Goal: Task Accomplishment & Management: Complete application form

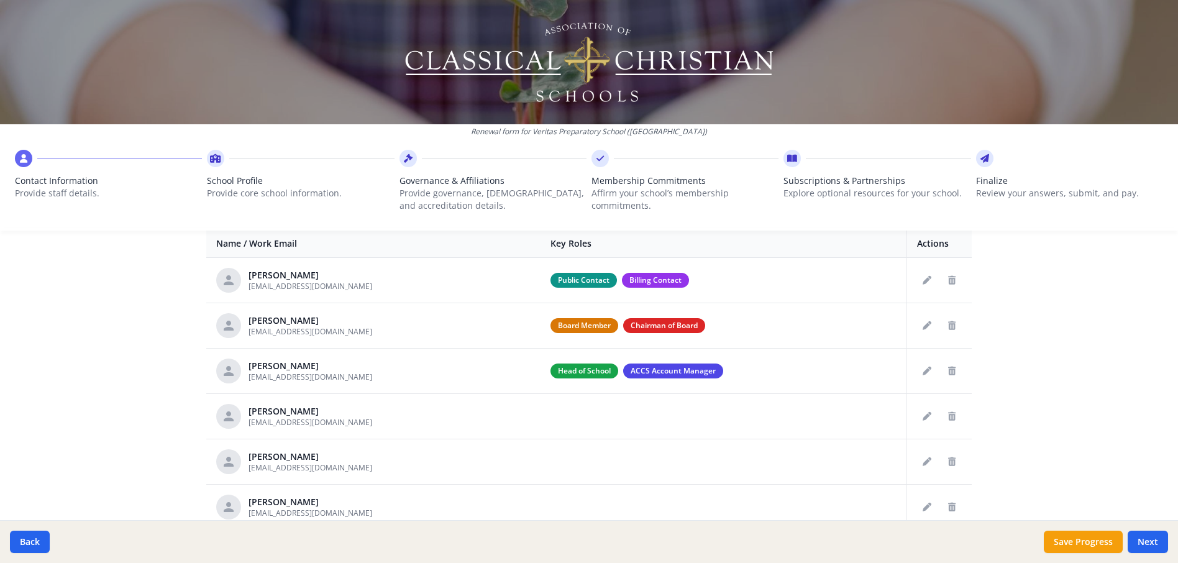
scroll to position [491, 0]
click at [924, 329] on icon "Edit staff" at bounding box center [927, 326] width 9 height 9
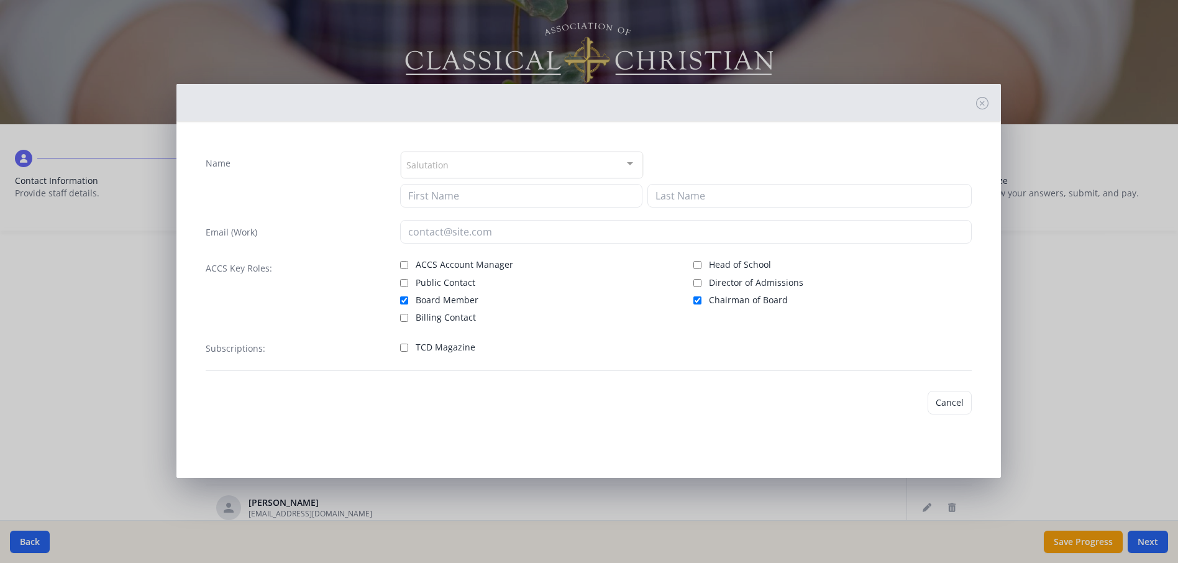
type input "[PERSON_NAME]"
type input "[EMAIL_ADDRESS][DOMAIN_NAME]"
checkbox input "true"
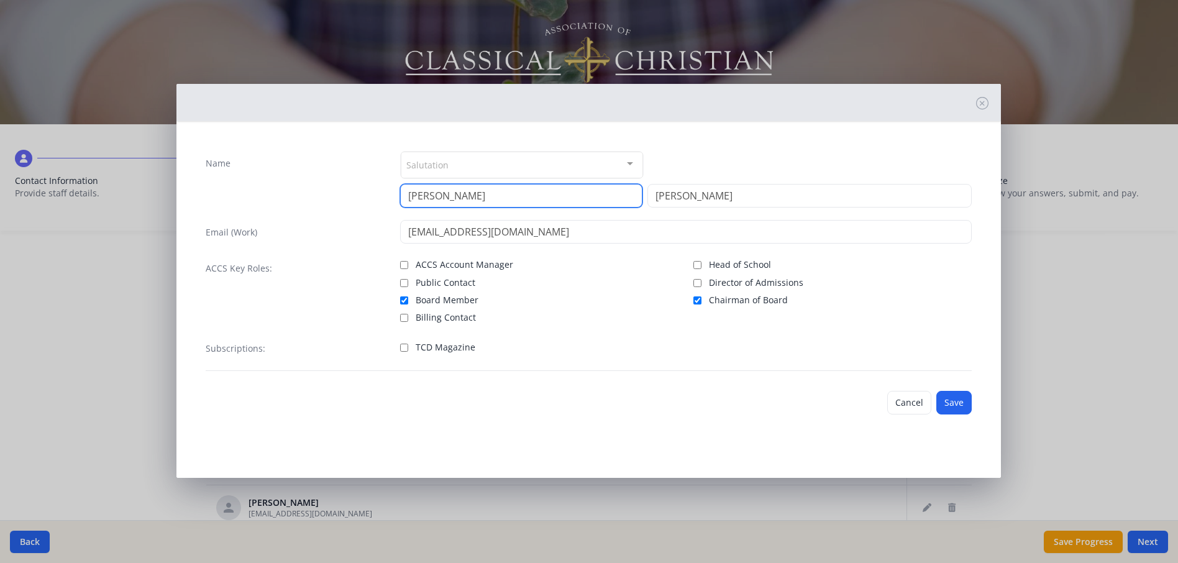
drag, startPoint x: 445, startPoint y: 196, endPoint x: 388, endPoint y: 204, distance: 57.1
click at [388, 204] on div "Name Salutation Mr. Mrs. Ms. Dr. Rev. Fr. Esq. No elements found. Consider chan…" at bounding box center [589, 179] width 766 height 57
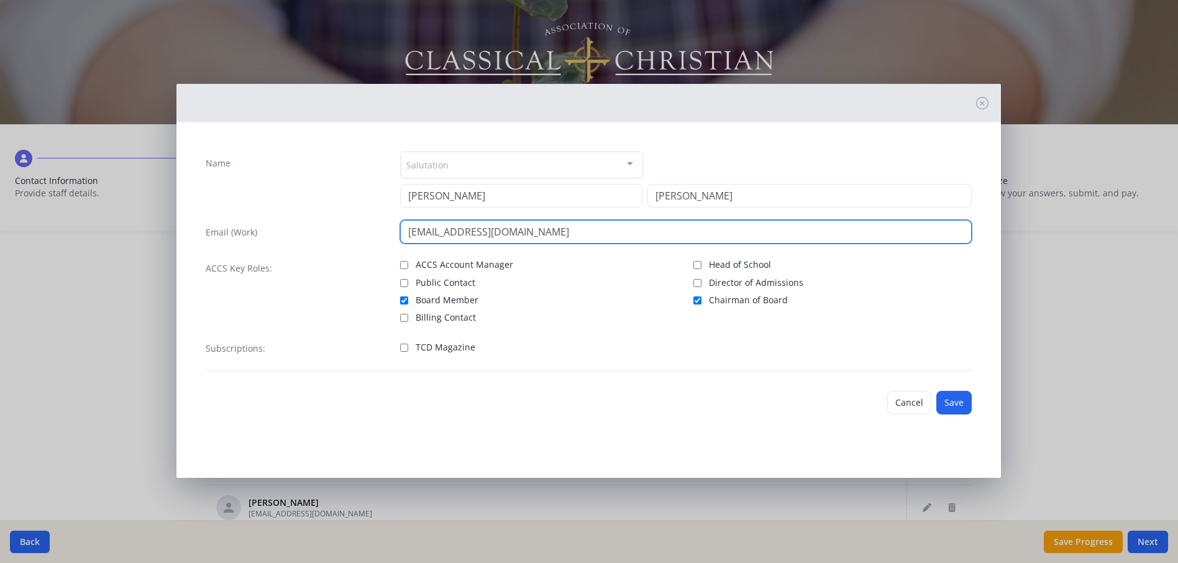
drag, startPoint x: 460, startPoint y: 235, endPoint x: 406, endPoint y: 236, distance: 54.7
click at [406, 236] on input "[EMAIL_ADDRESS][DOMAIN_NAME]" at bounding box center [686, 232] width 572 height 24
type input "[EMAIL_ADDRESS][DOMAIN_NAME]"
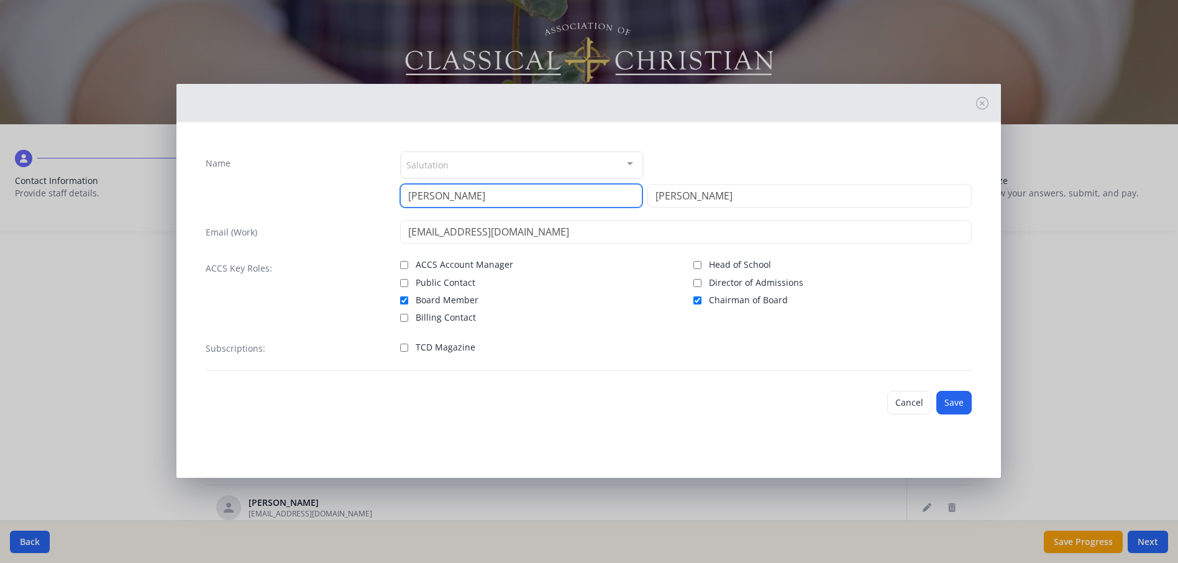
drag, startPoint x: 454, startPoint y: 193, endPoint x: 404, endPoint y: 195, distance: 49.1
click at [404, 195] on input "[PERSON_NAME]" at bounding box center [521, 196] width 242 height 24
type input "[PERSON_NAME]"
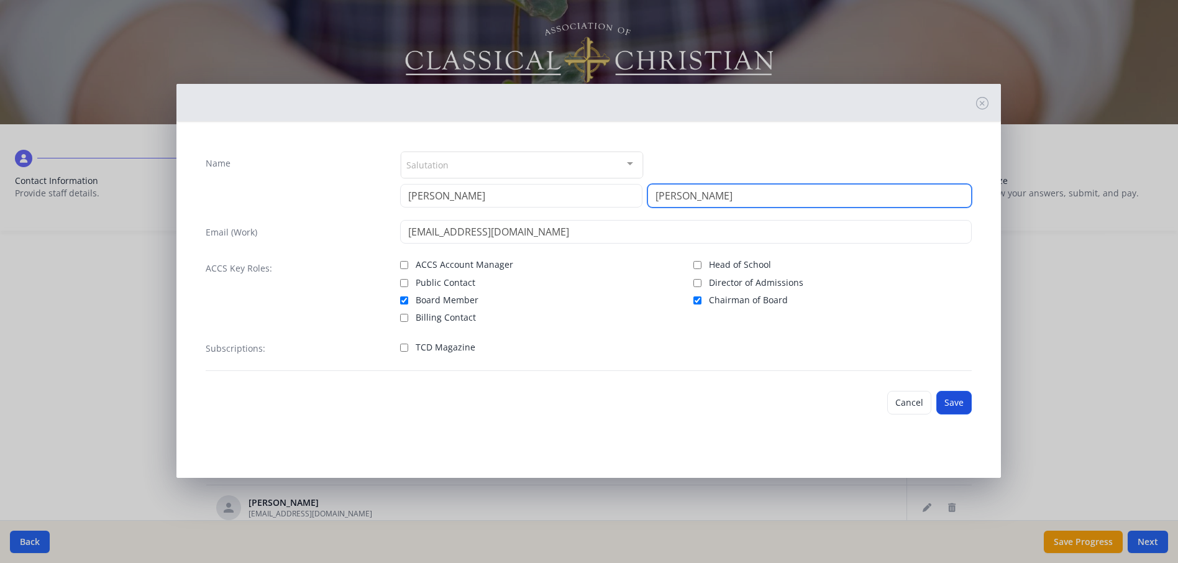
type input "[PERSON_NAME]"
click at [960, 406] on button "Save" at bounding box center [953, 403] width 35 height 24
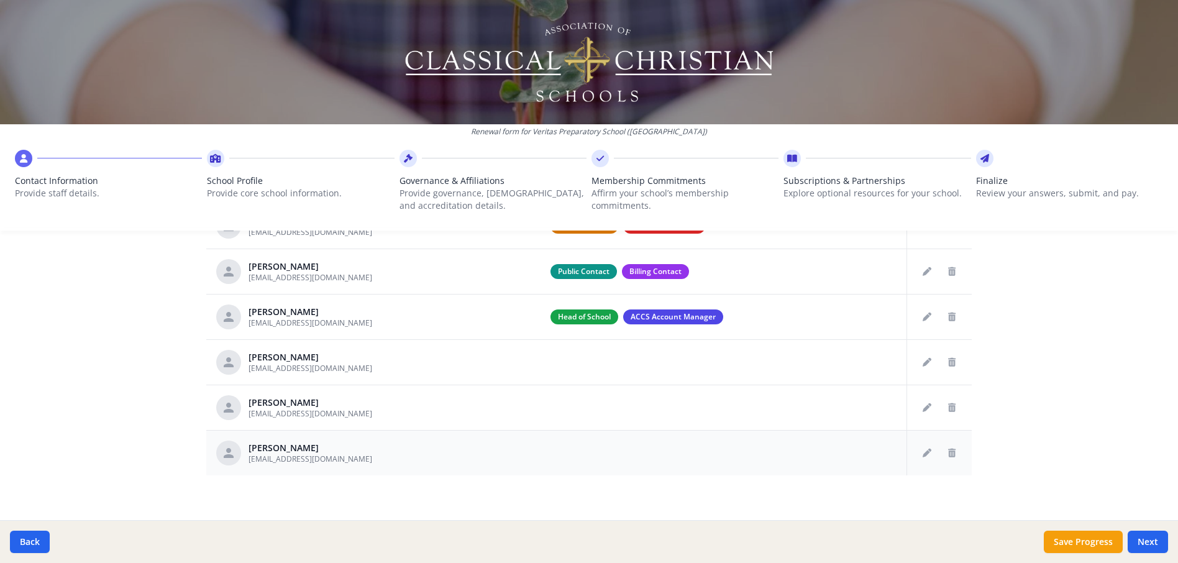
scroll to position [553, 0]
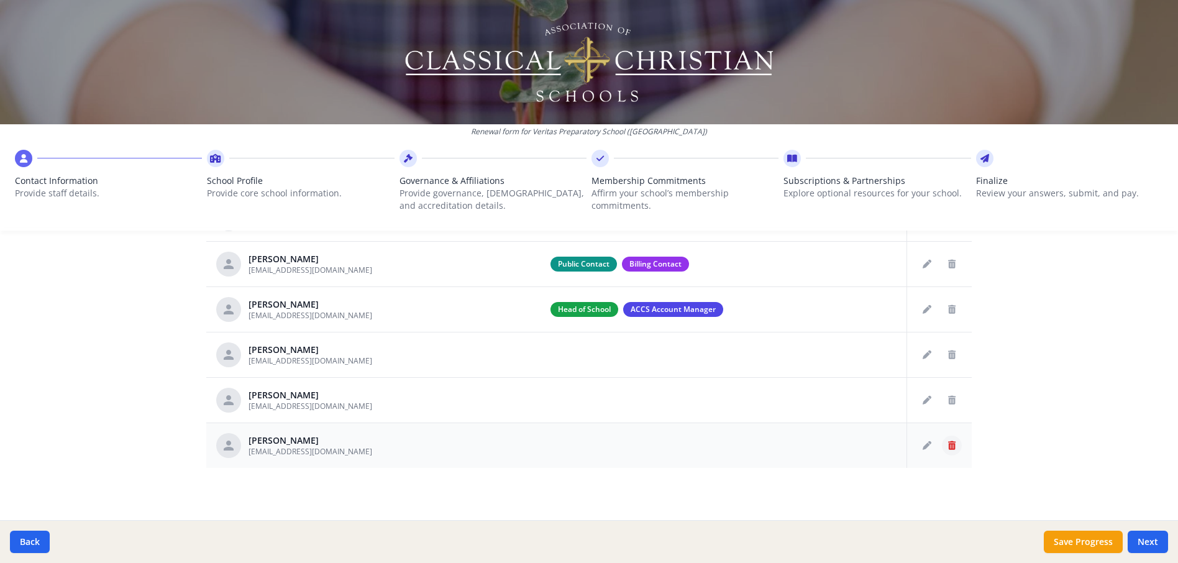
click at [950, 448] on icon "Delete staff" at bounding box center [951, 445] width 7 height 9
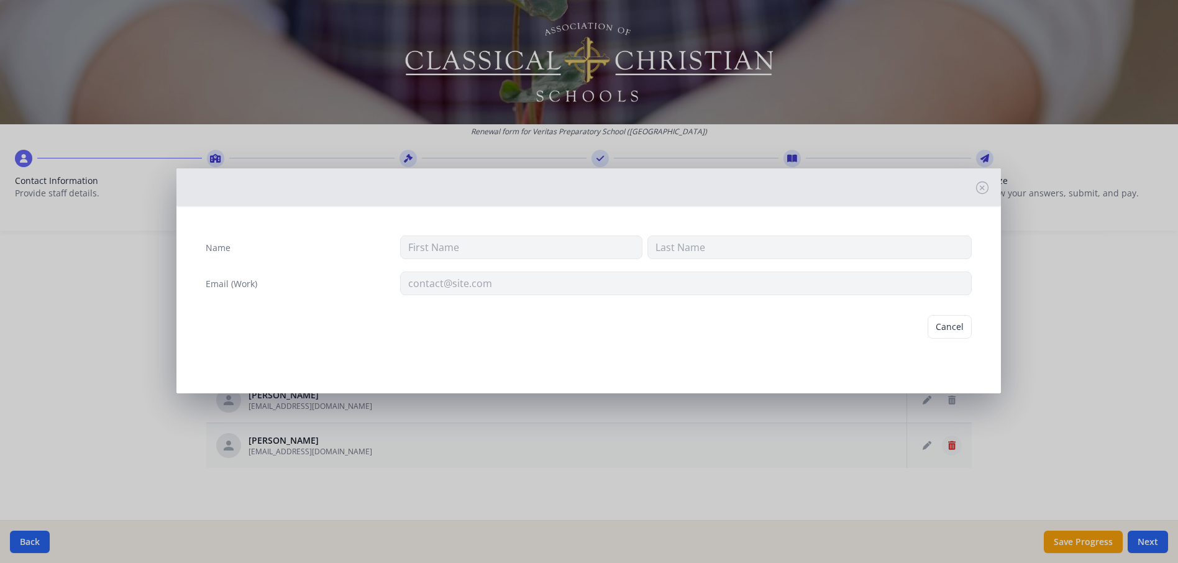
type input "[PERSON_NAME]"
type input "[EMAIL_ADDRESS][DOMAIN_NAME]"
click at [948, 331] on button "Delete" at bounding box center [950, 327] width 43 height 24
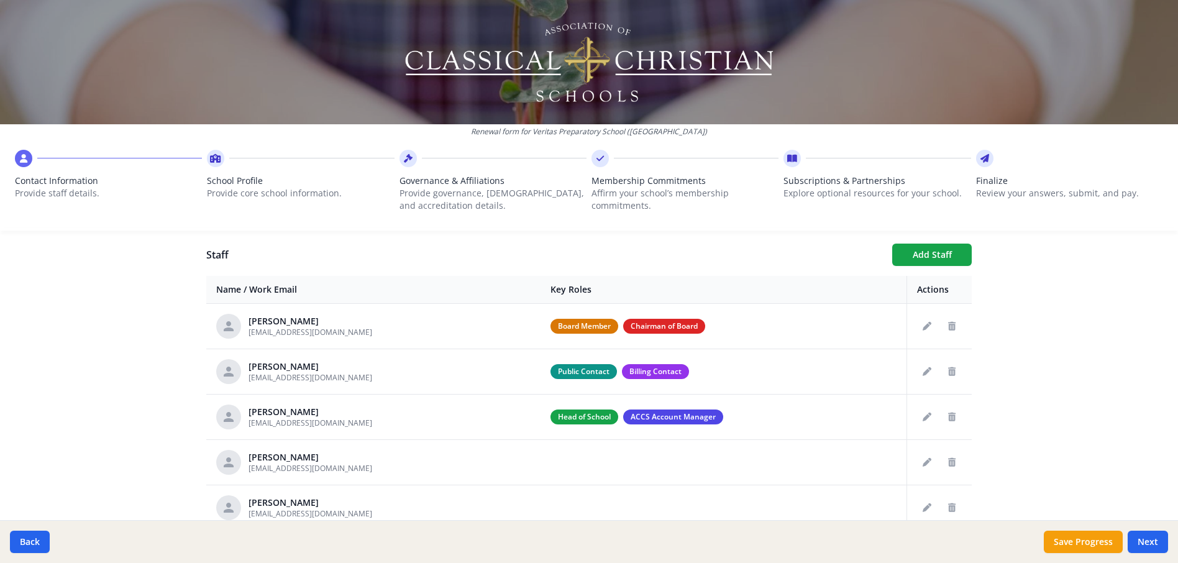
scroll to position [508, 0]
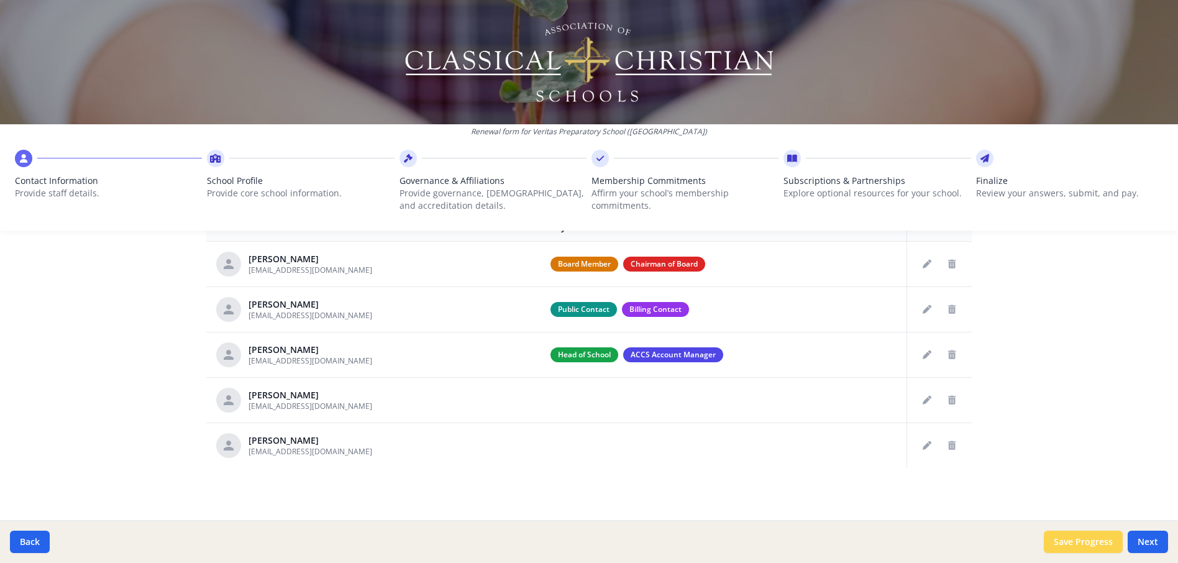
click at [1077, 537] on button "Save Progress" at bounding box center [1083, 542] width 79 height 22
click at [1159, 546] on button "Next" at bounding box center [1148, 542] width 40 height 22
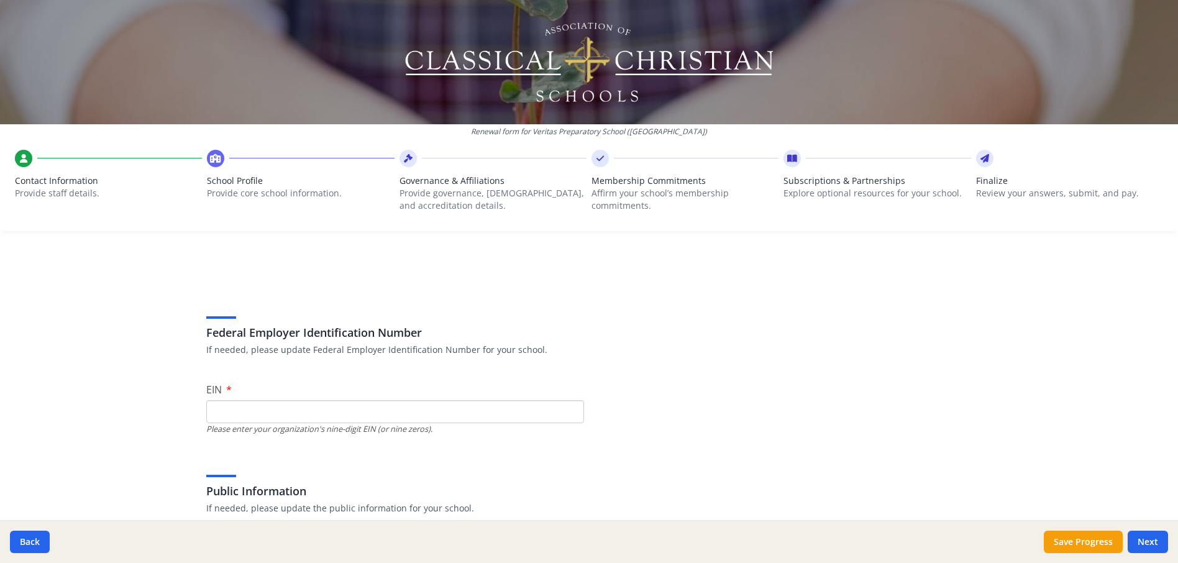
scroll to position [0, 0]
click at [423, 412] on input "EIN" at bounding box center [395, 415] width 378 height 23
type input "931735958"
click at [694, 292] on div "Federal Employer Identification Number If needed, please update Federal Employe…" at bounding box center [588, 318] width 765 height 96
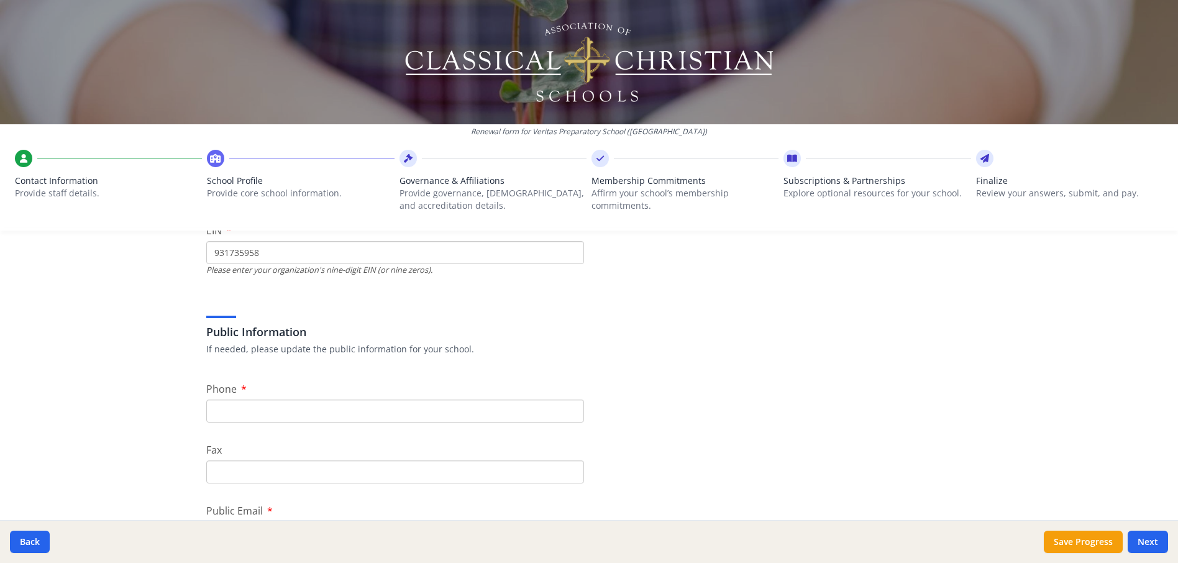
scroll to position [186, 0]
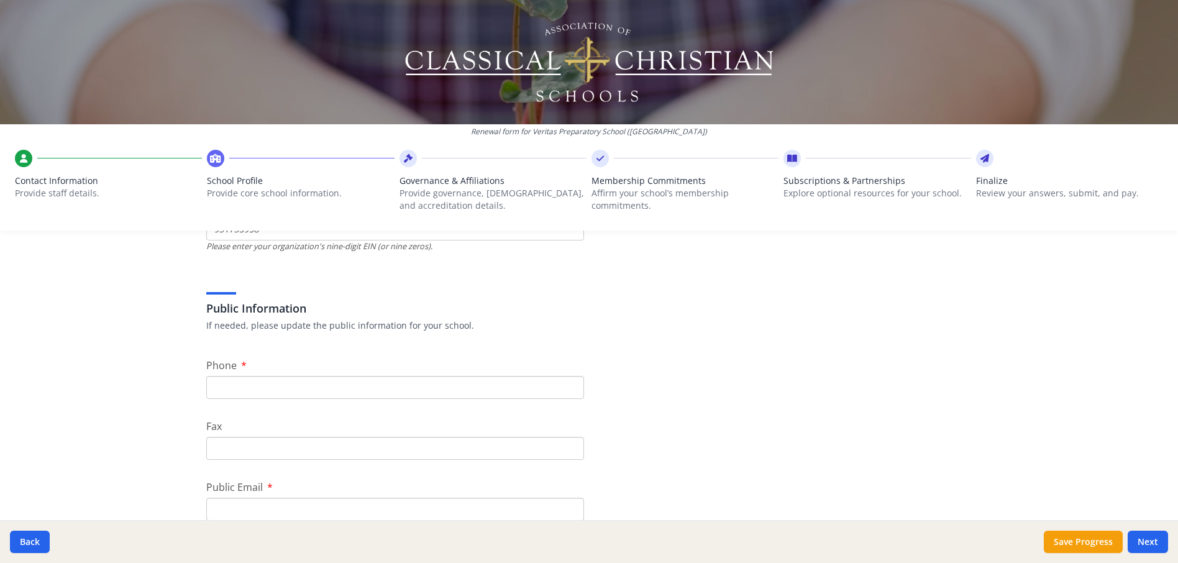
drag, startPoint x: 290, startPoint y: 381, endPoint x: 296, endPoint y: 384, distance: 6.9
click at [289, 381] on input "Phone" at bounding box center [395, 387] width 378 height 23
type input "[PHONE_NUMBER]"
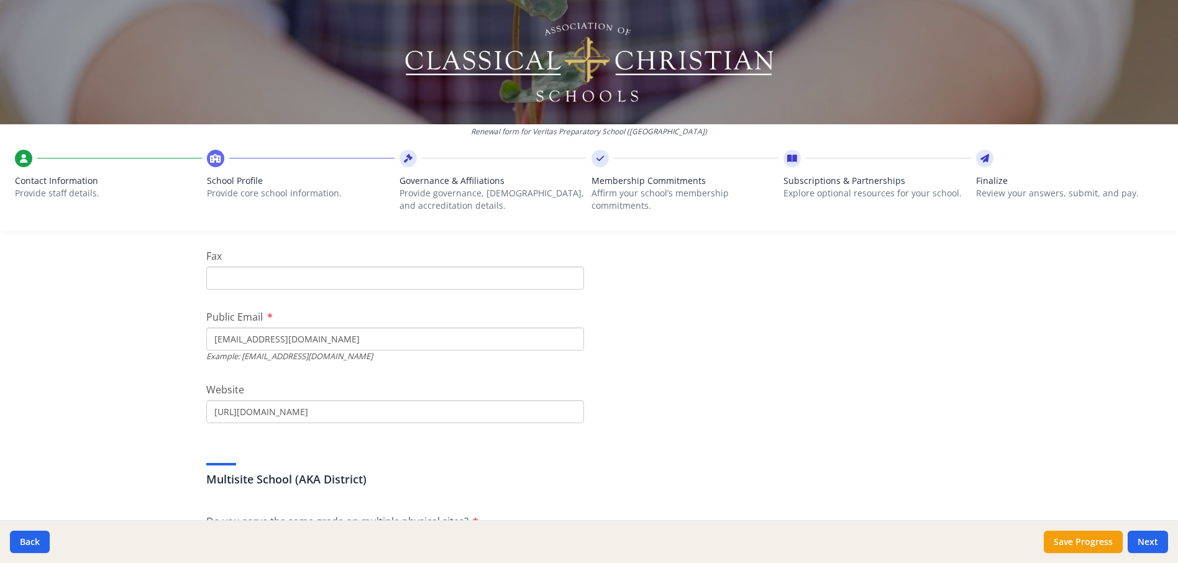
scroll to position [373, 0]
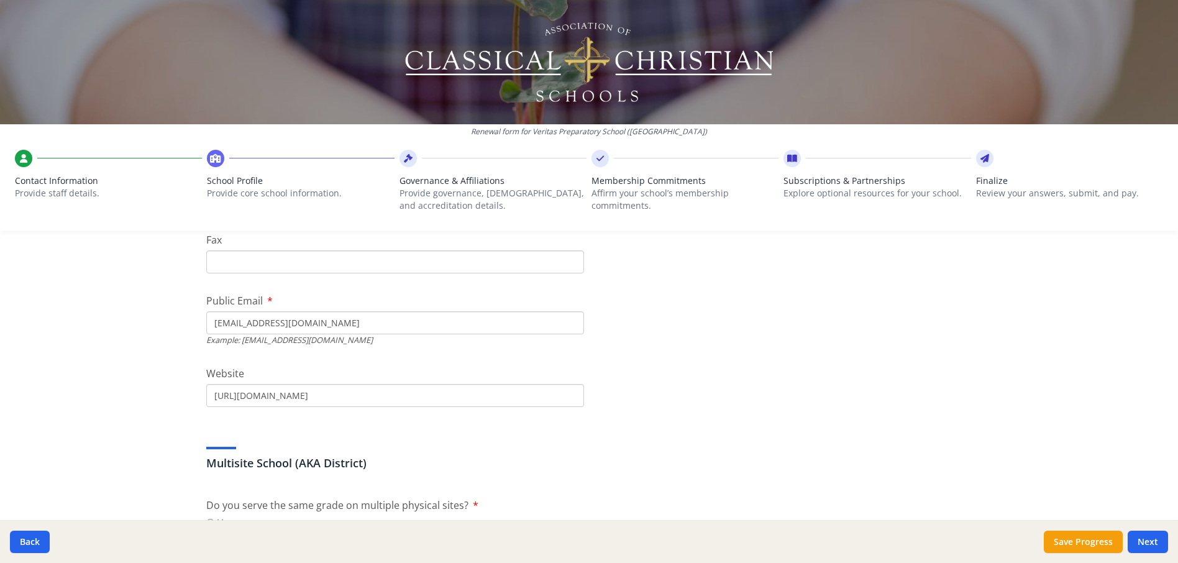
drag, startPoint x: 328, startPoint y: 322, endPoint x: 196, endPoint y: 327, distance: 131.8
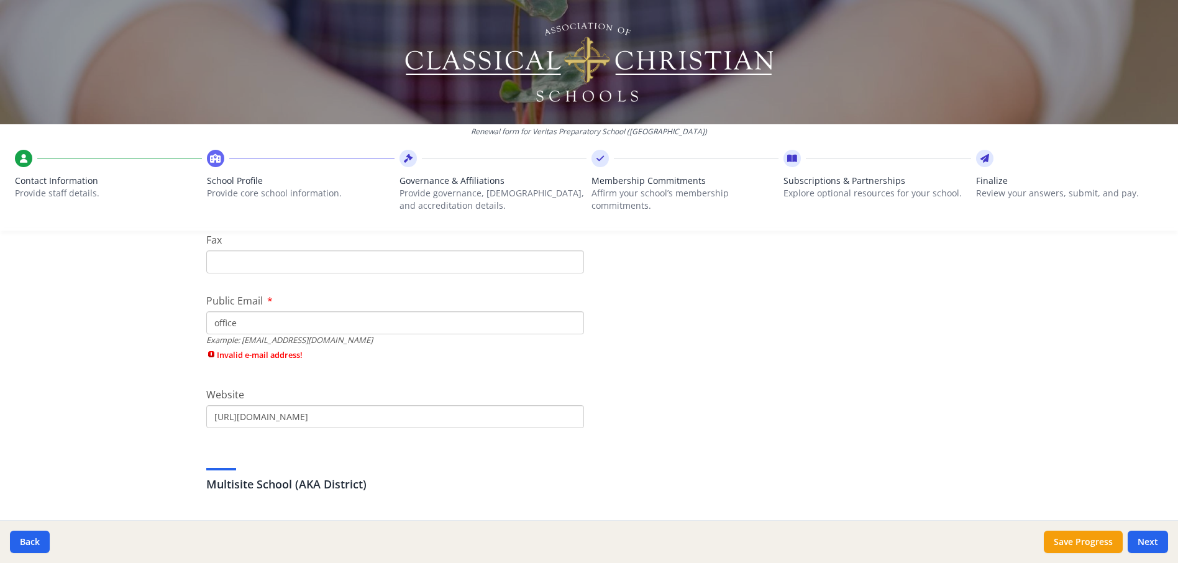
type input "[EMAIL_ADDRESS][DOMAIN_NAME]"
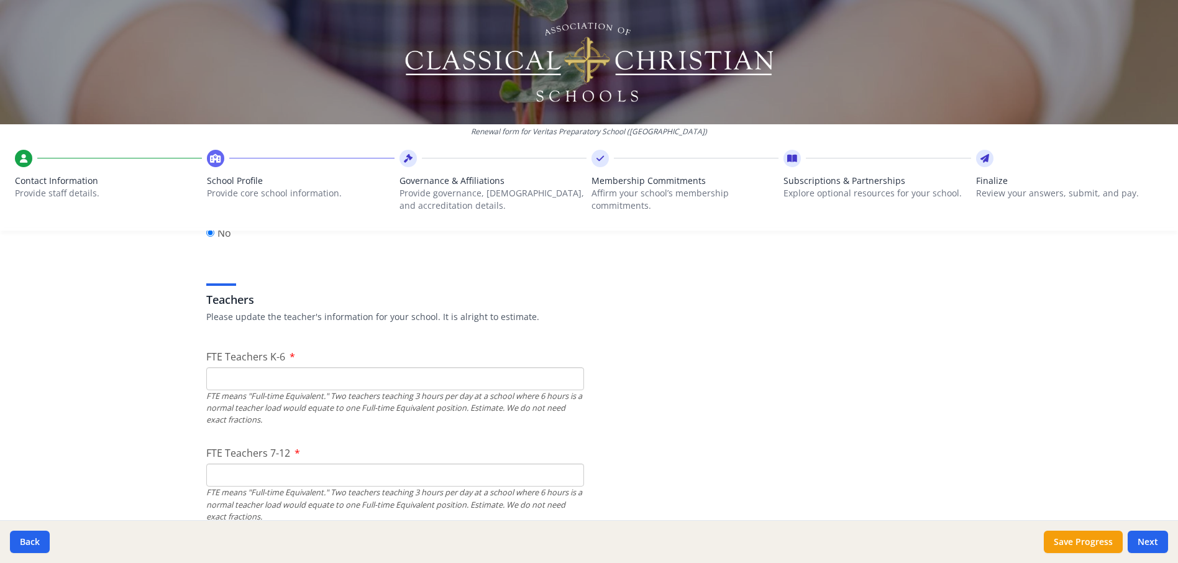
scroll to position [683, 0]
click at [290, 375] on input "FTE Teachers K-6" at bounding box center [395, 376] width 378 height 23
click at [406, 376] on input "FTE Teachers K-6" at bounding box center [395, 376] width 378 height 23
type input "6"
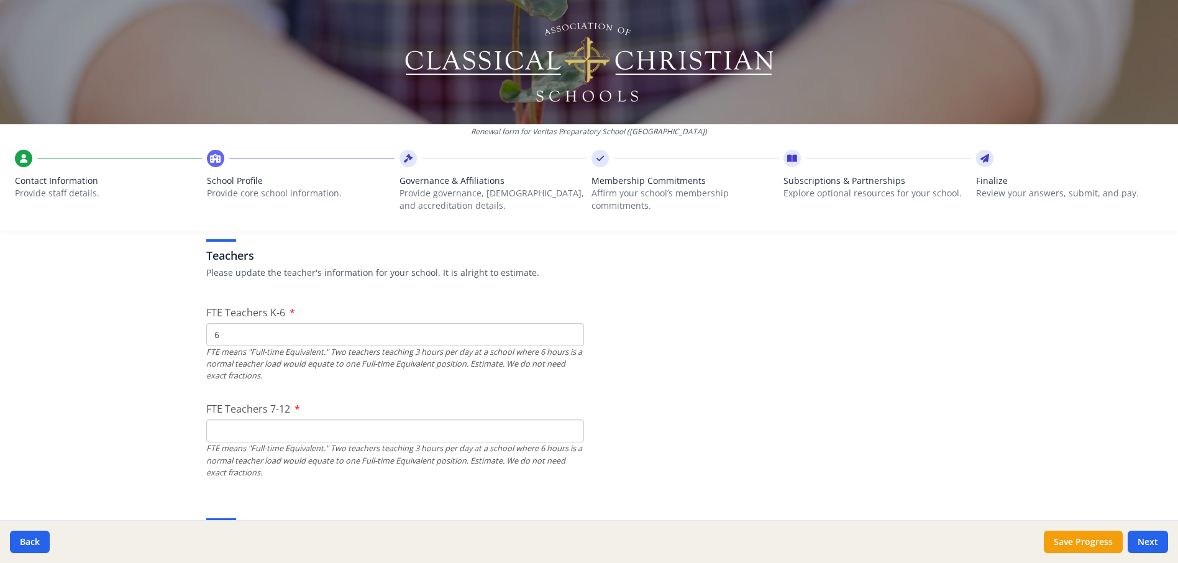
scroll to position [746, 0]
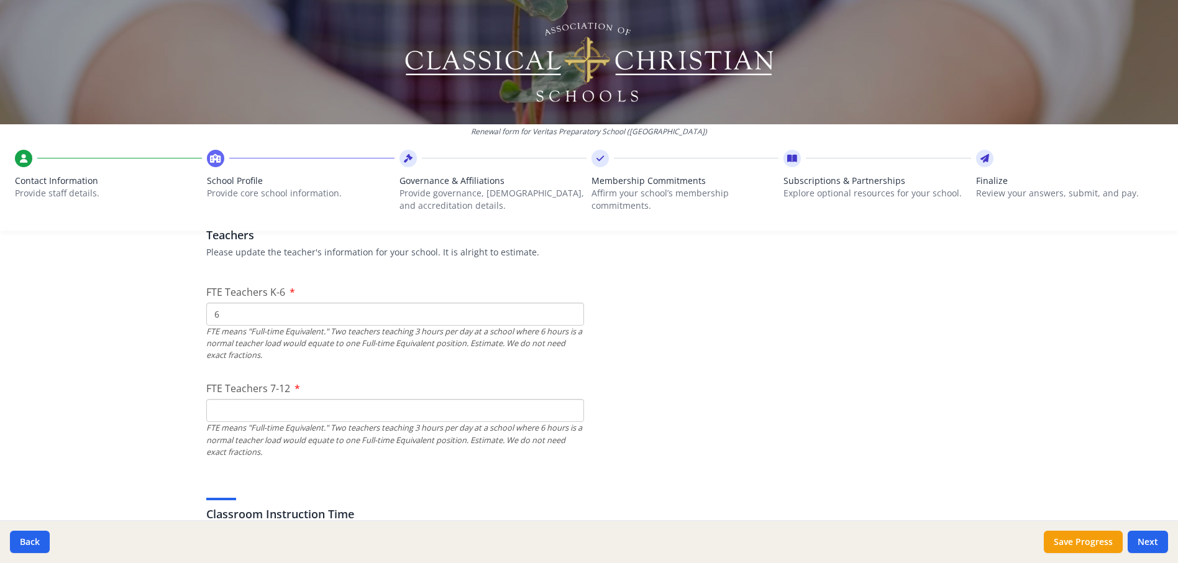
click at [332, 404] on input "FTE Teachers 7-12" at bounding box center [395, 410] width 378 height 23
type input "2"
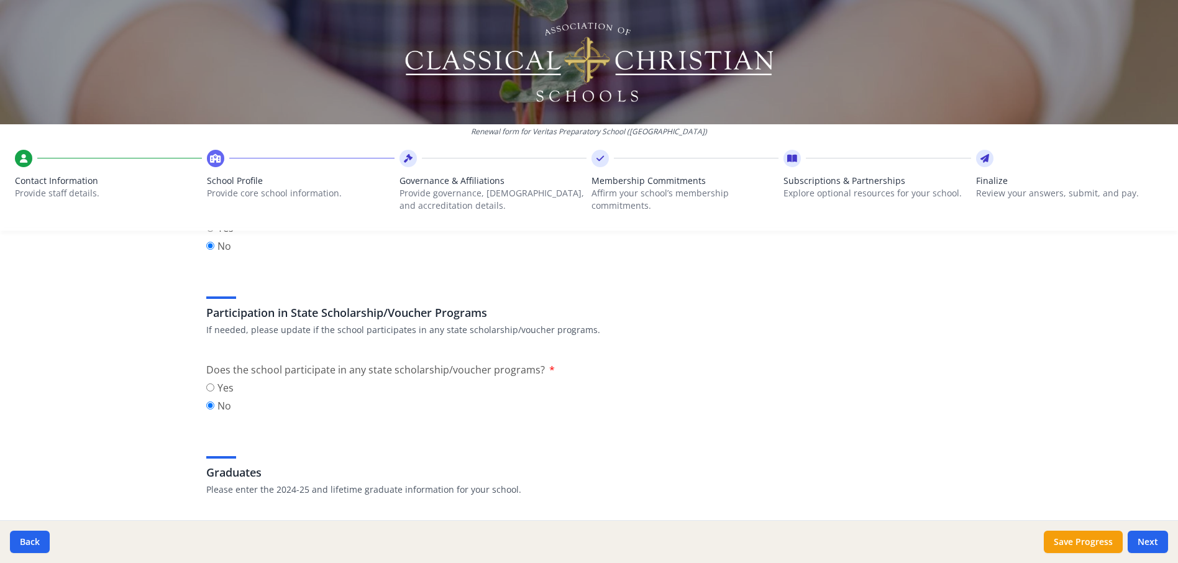
scroll to position [1553, 0]
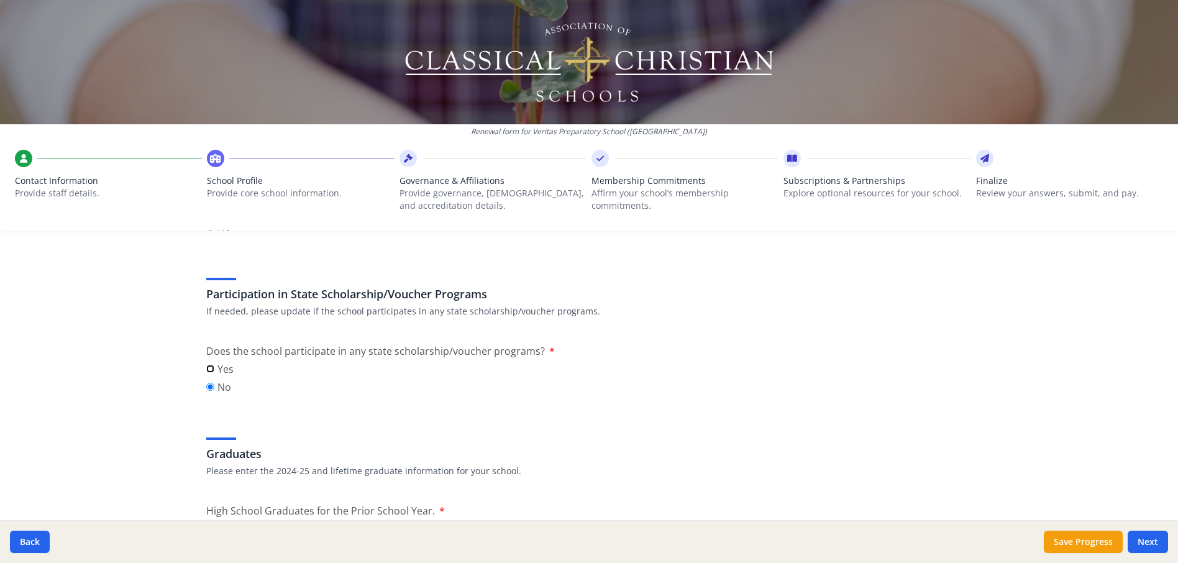
click at [206, 369] on input "Yes" at bounding box center [210, 369] width 8 height 8
radio input "true"
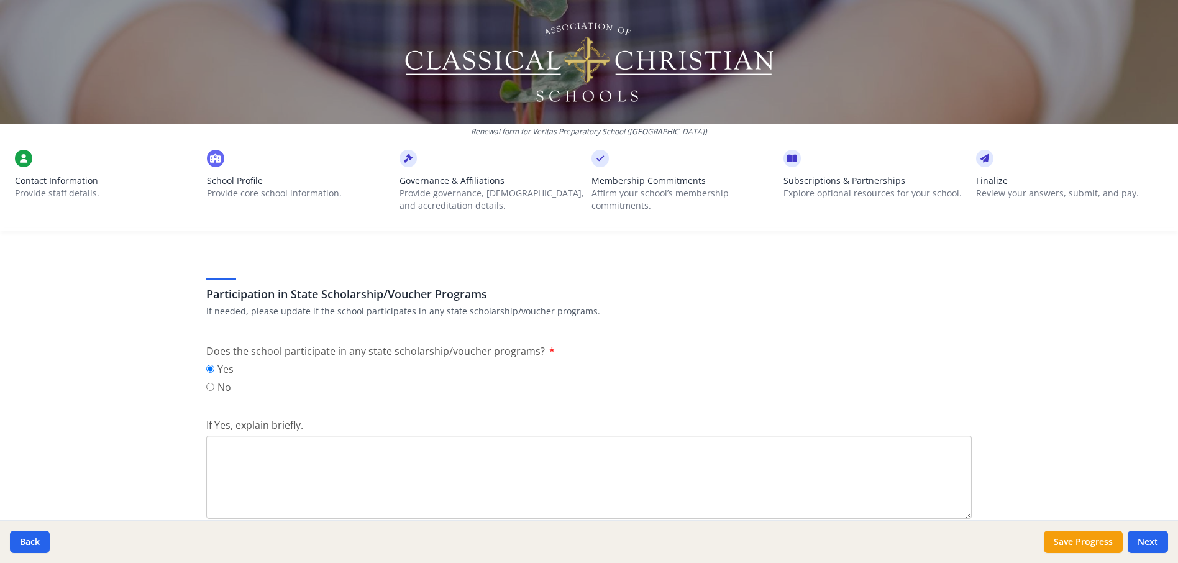
click at [296, 459] on textarea "If Yes, explain briefly." at bounding box center [588, 477] width 765 height 83
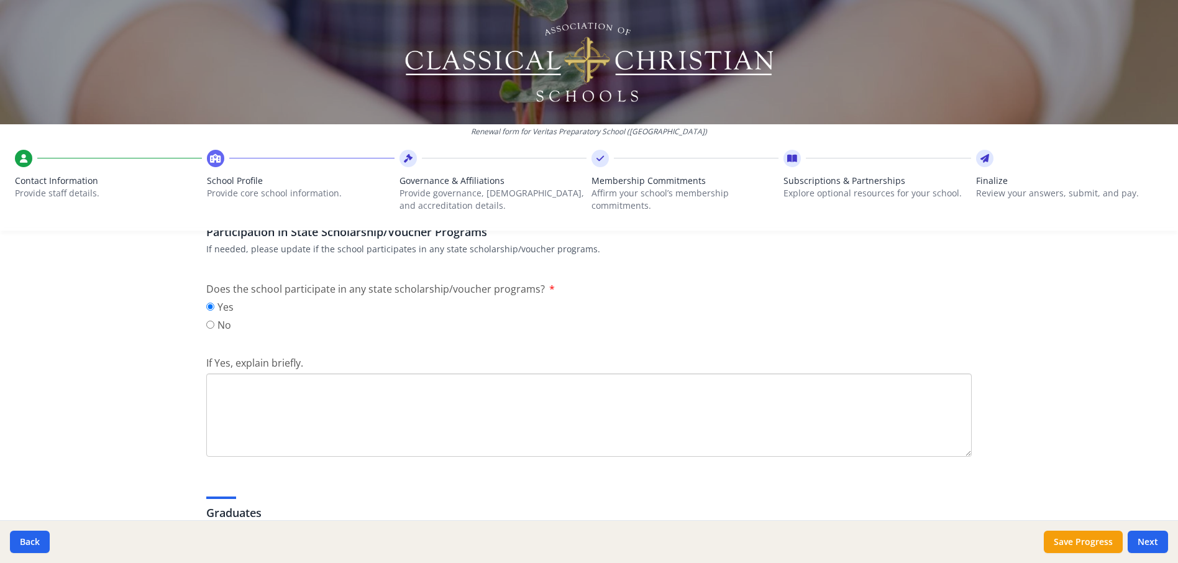
click at [433, 392] on textarea "If Yes, explain briefly." at bounding box center [588, 414] width 765 height 83
type textarea "Students can apply with the state for scholarships to help with tuition expense…"
click at [847, 308] on div "Yes No" at bounding box center [588, 317] width 765 height 36
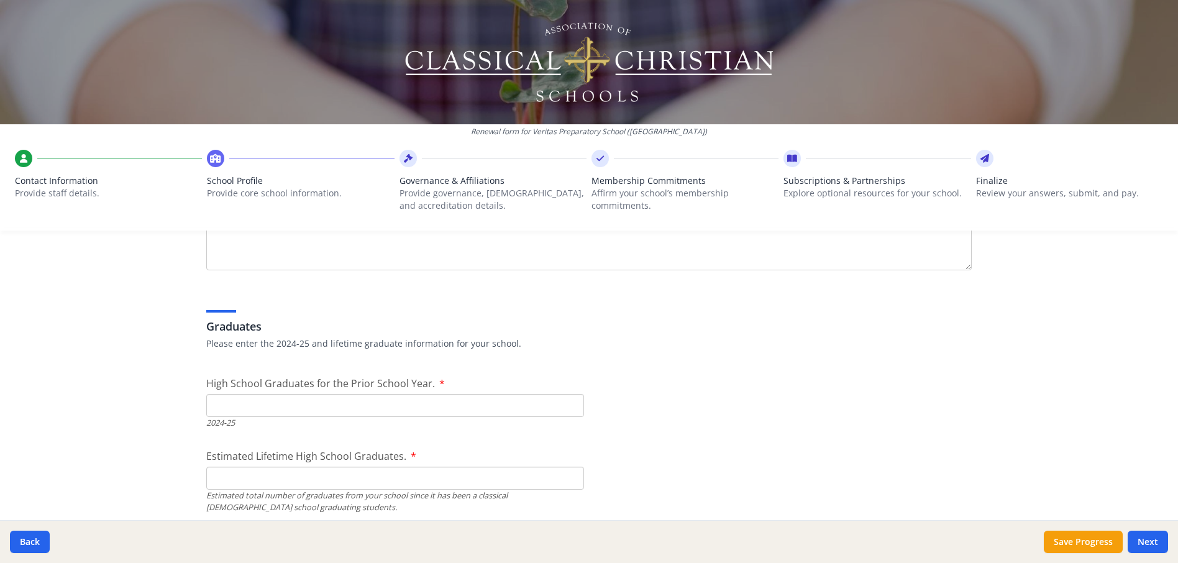
scroll to position [1864, 0]
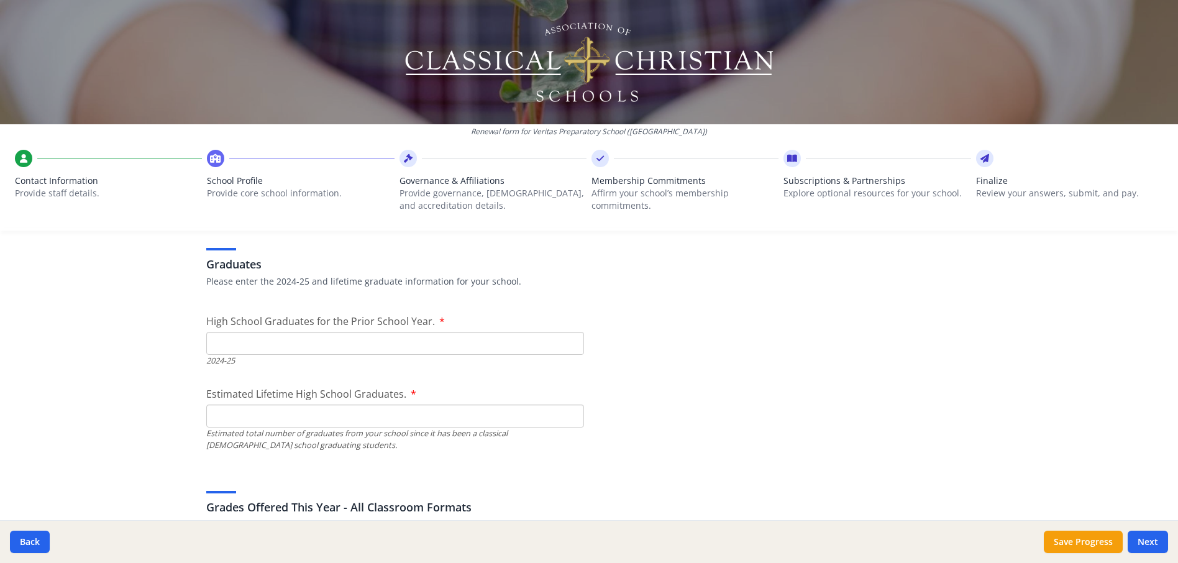
click at [443, 417] on input "Estimated Lifetime High School Graduates." at bounding box center [395, 415] width 378 height 23
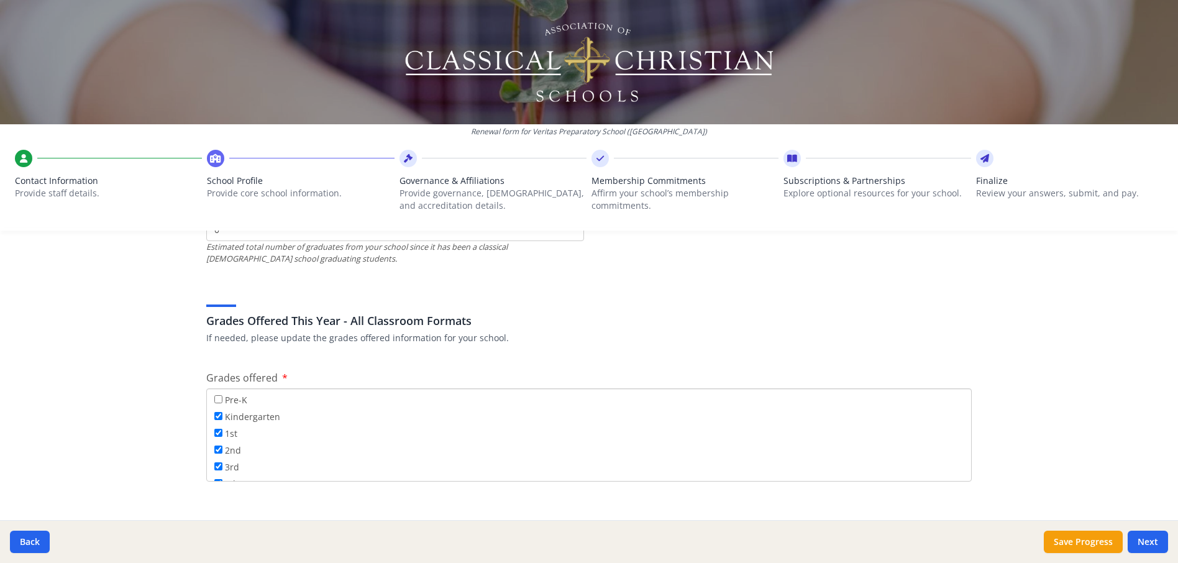
scroll to position [1926, 0]
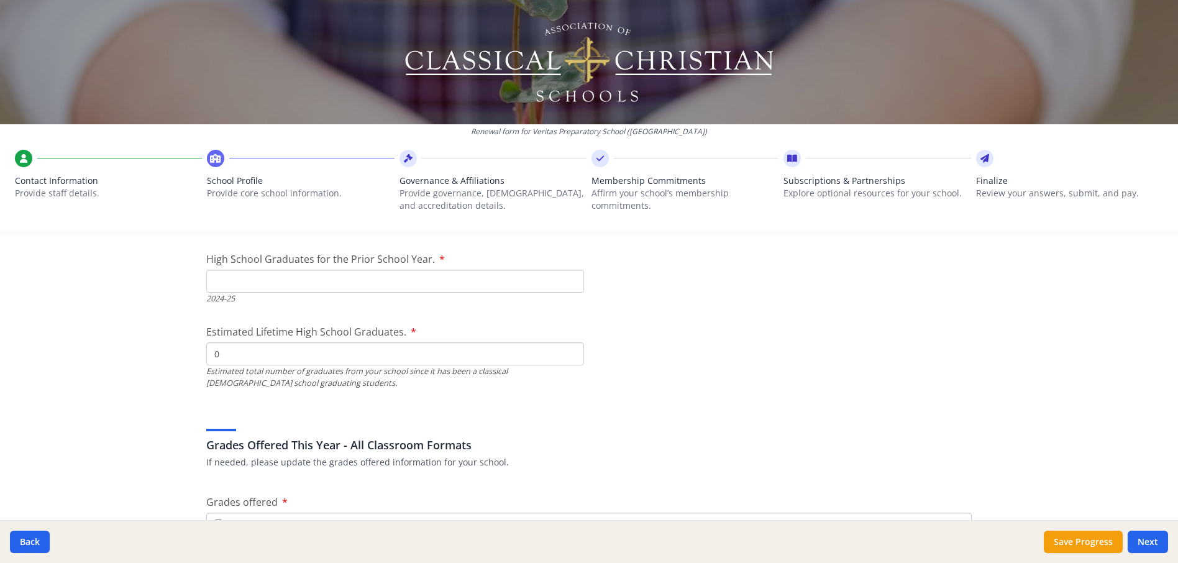
type input "0"
click at [503, 282] on input "High School Graduates for the Prior School Year." at bounding box center [395, 281] width 378 height 23
type input "0"
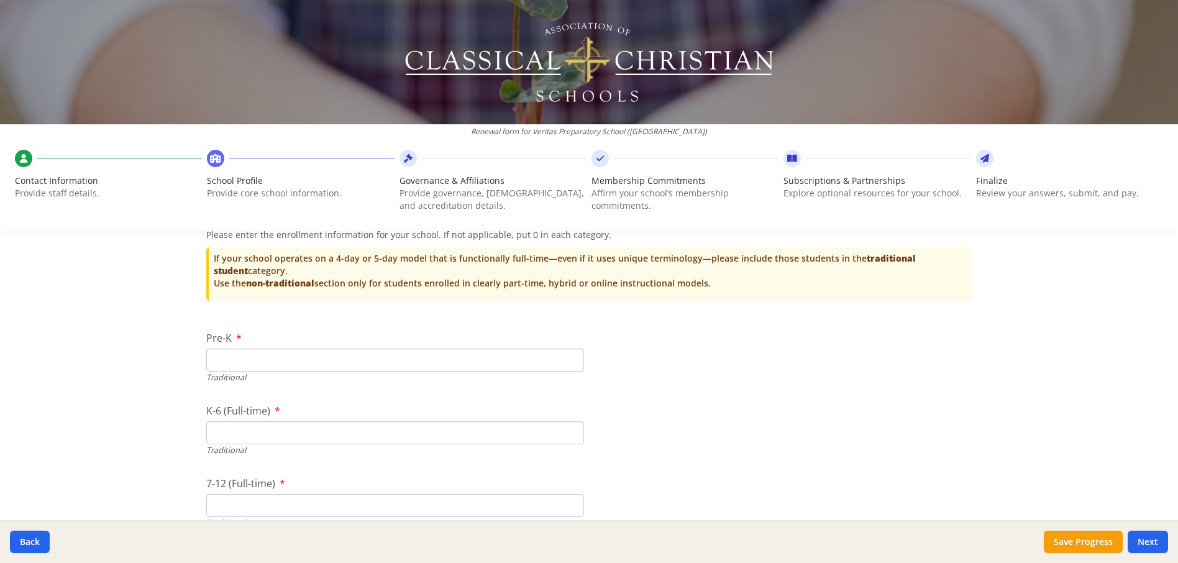
scroll to position [2610, 0]
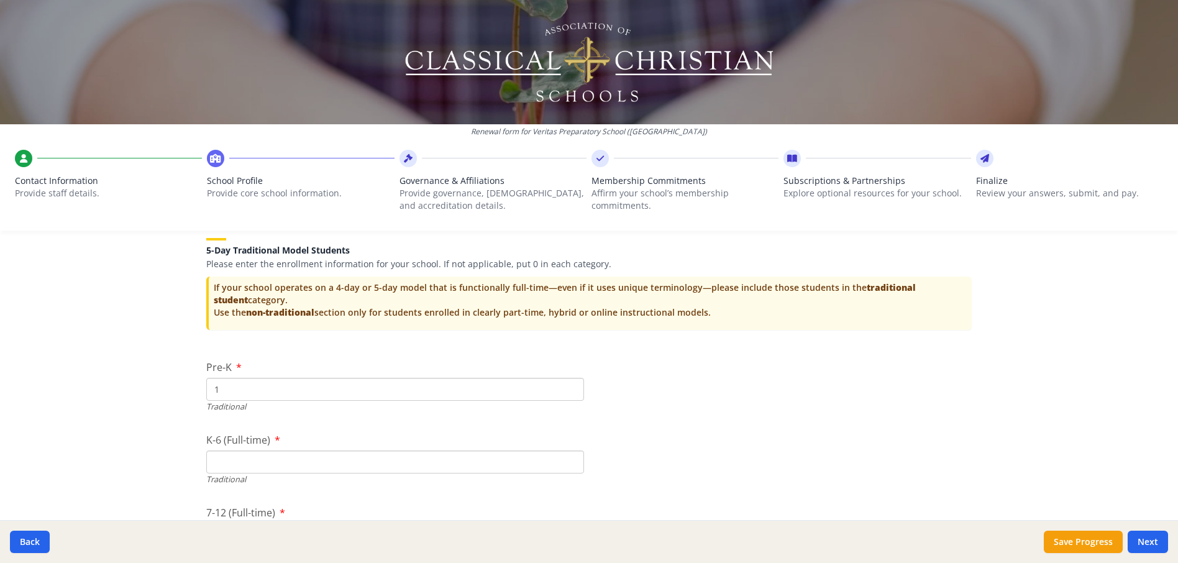
type input "1"
click at [565, 387] on input "1" at bounding box center [395, 389] width 378 height 23
click at [239, 392] on input "1" at bounding box center [395, 389] width 378 height 23
click at [1102, 537] on button "Save Progress" at bounding box center [1083, 542] width 79 height 22
